Goal: Information Seeking & Learning: Find specific fact

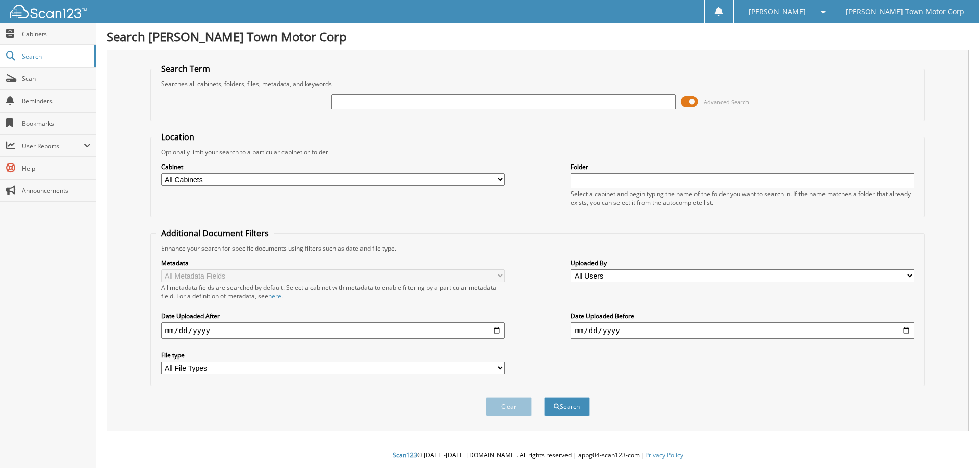
click at [692, 101] on span at bounding box center [688, 101] width 17 height 15
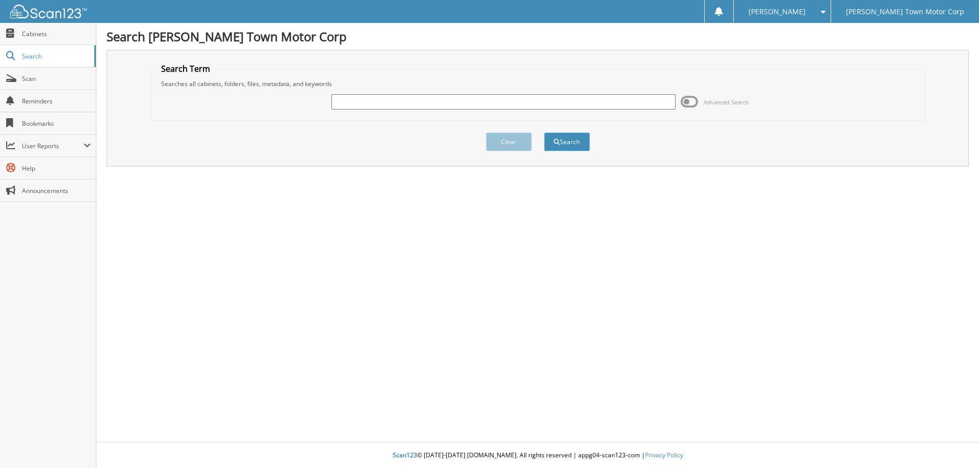
click at [436, 99] on input "text" at bounding box center [503, 101] width 344 height 15
type input "119302"
click at [544, 133] on button "Search" at bounding box center [567, 142] width 46 height 19
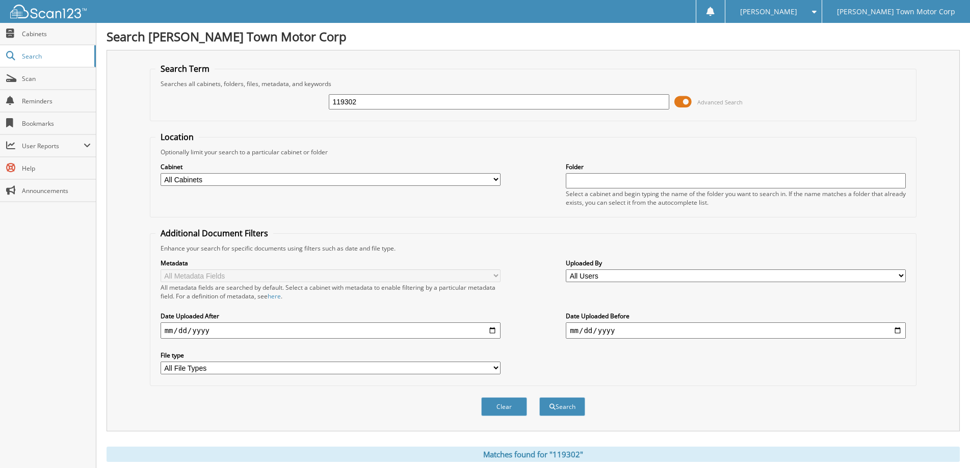
click at [684, 98] on span at bounding box center [682, 101] width 17 height 15
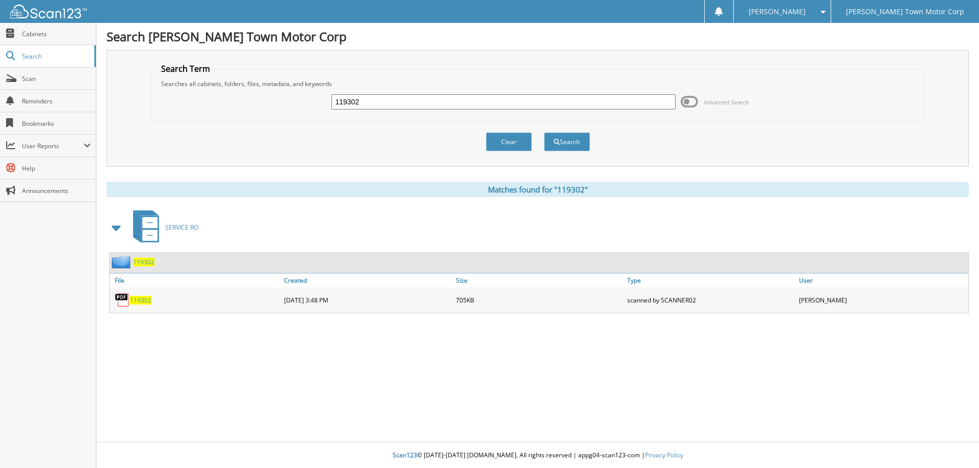
click at [139, 299] on span "119302" at bounding box center [140, 300] width 21 height 9
click at [418, 104] on input "119302" at bounding box center [503, 101] width 344 height 15
type input "1"
type input "124594"
click at [571, 143] on button "Search" at bounding box center [567, 142] width 46 height 19
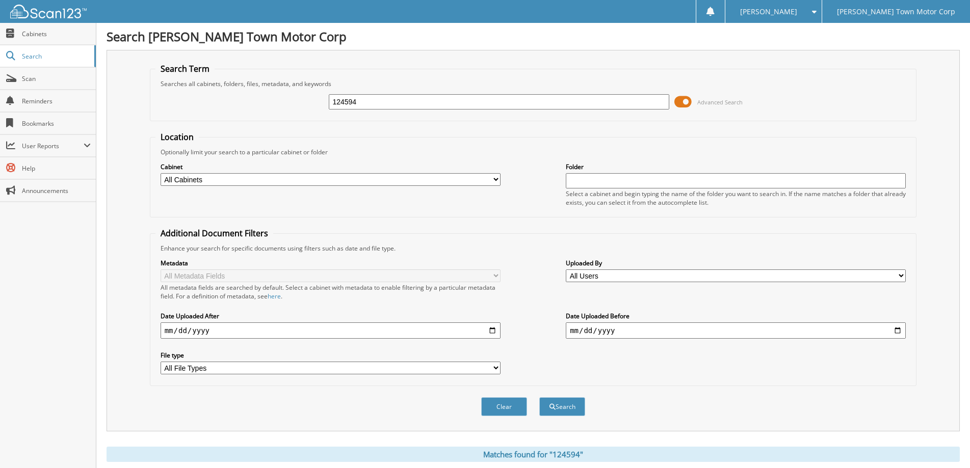
click at [682, 101] on span at bounding box center [682, 101] width 17 height 15
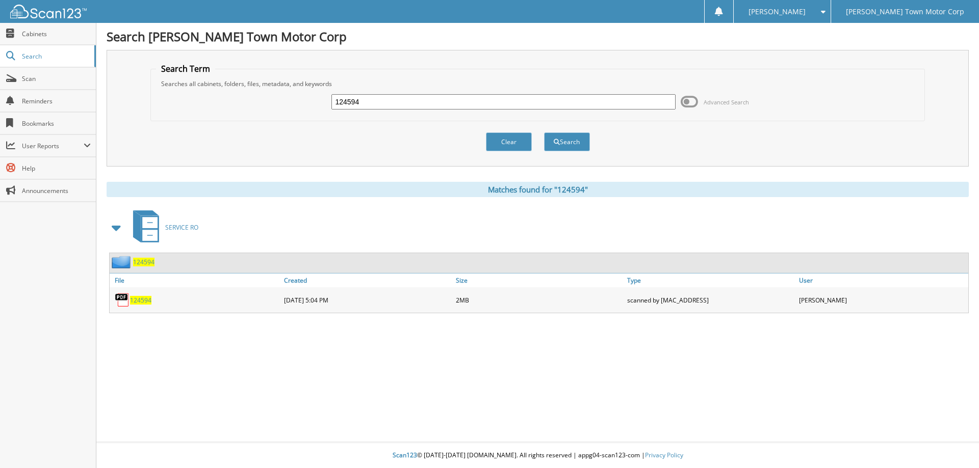
click at [141, 300] on span "124594" at bounding box center [140, 300] width 21 height 9
drag, startPoint x: 379, startPoint y: 100, endPoint x: 276, endPoint y: 96, distance: 102.5
click at [272, 95] on div "124594 Advanced Search" at bounding box center [537, 102] width 763 height 28
type input "117863"
click at [577, 146] on button "Search" at bounding box center [567, 142] width 46 height 19
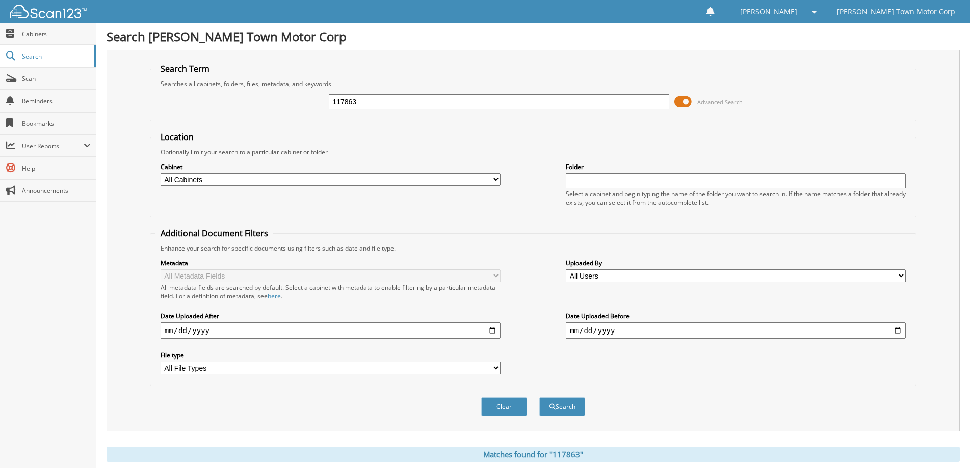
click at [685, 101] on span at bounding box center [682, 101] width 17 height 15
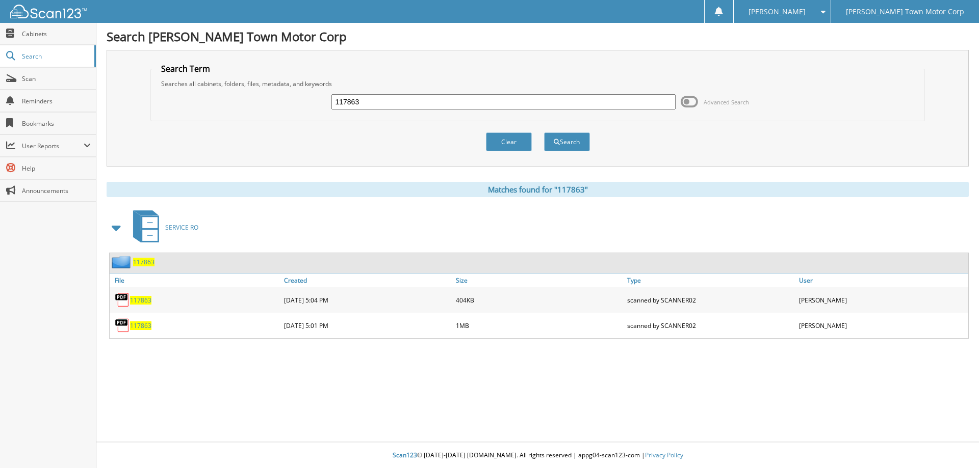
click at [139, 328] on span "117863" at bounding box center [140, 326] width 21 height 9
drag, startPoint x: 382, startPoint y: 103, endPoint x: 311, endPoint y: 91, distance: 71.5
click at [311, 91] on div "117863 Advanced Search" at bounding box center [537, 102] width 763 height 28
type input "126343"
click at [544, 133] on button "Search" at bounding box center [567, 142] width 46 height 19
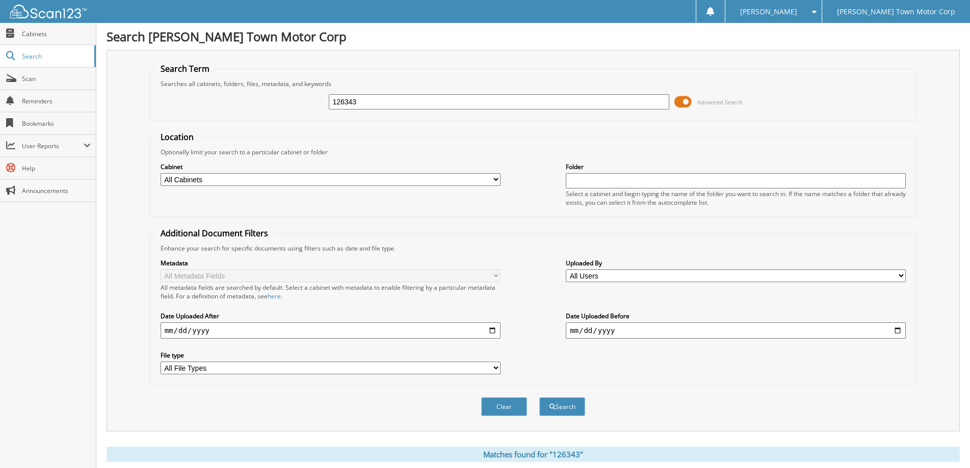
click at [686, 99] on span at bounding box center [682, 101] width 17 height 15
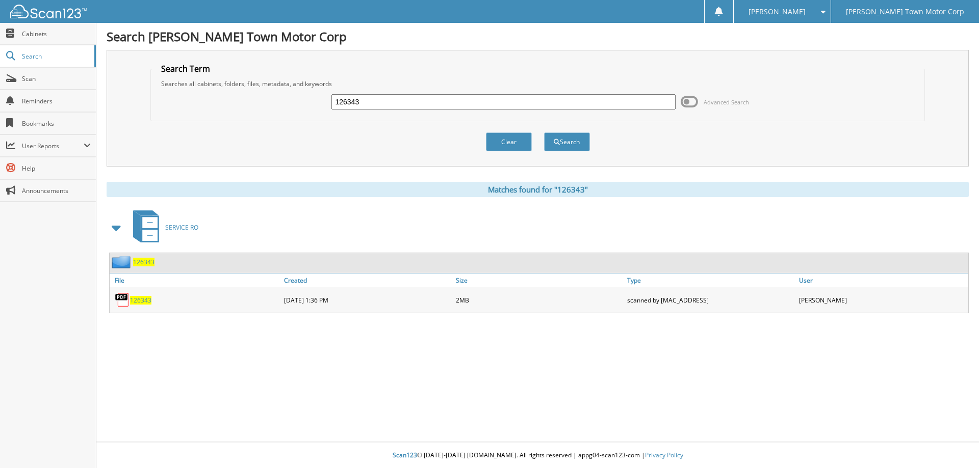
click at [139, 297] on span "126343" at bounding box center [140, 300] width 21 height 9
click at [515, 141] on button "Clear" at bounding box center [509, 142] width 46 height 19
